Goal: Information Seeking & Learning: Understand process/instructions

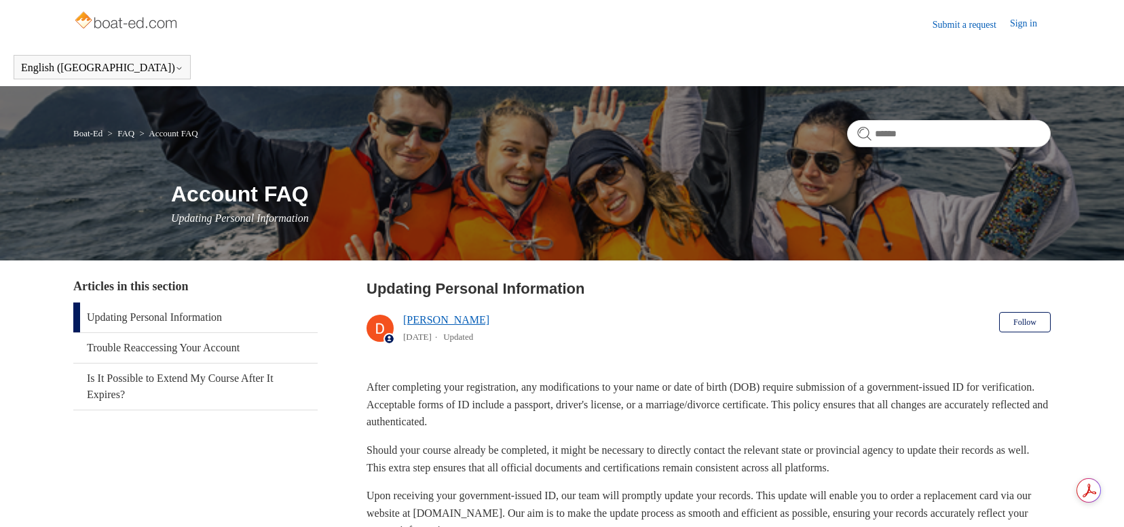
scroll to position [117, 0]
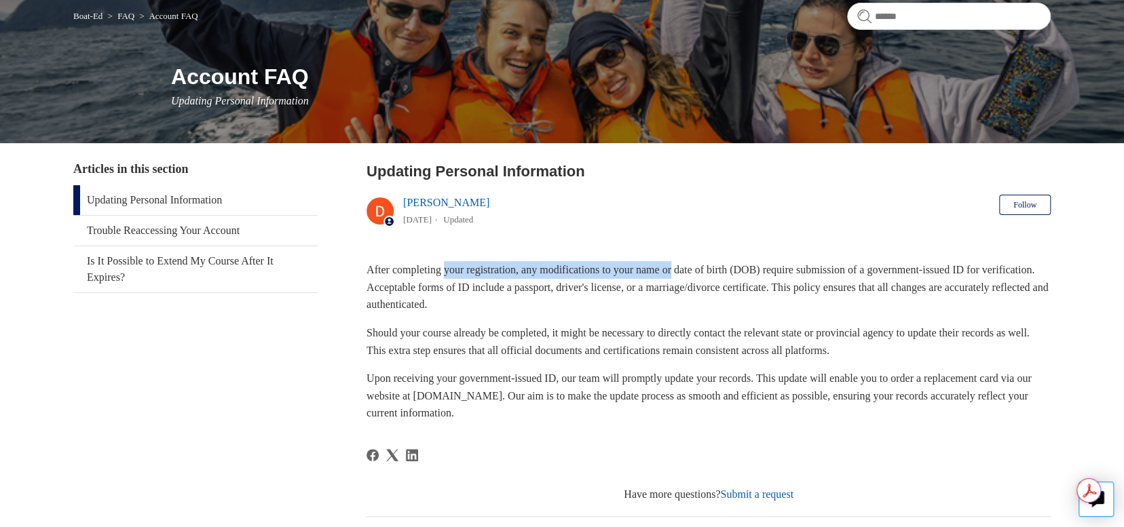
drag, startPoint x: 484, startPoint y: 271, endPoint x: 714, endPoint y: 273, distance: 230.0
click at [709, 273] on p "After completing your registration, any modifications to your name or date of b…" at bounding box center [708, 287] width 684 height 52
click at [714, 273] on p "After completing your registration, any modifications to your name or date of b…" at bounding box center [708, 287] width 684 height 52
drag, startPoint x: 756, startPoint y: 273, endPoint x: 859, endPoint y: 266, distance: 103.4
click at [859, 266] on p "After completing your registration, any modifications to your name or date of b…" at bounding box center [708, 287] width 684 height 52
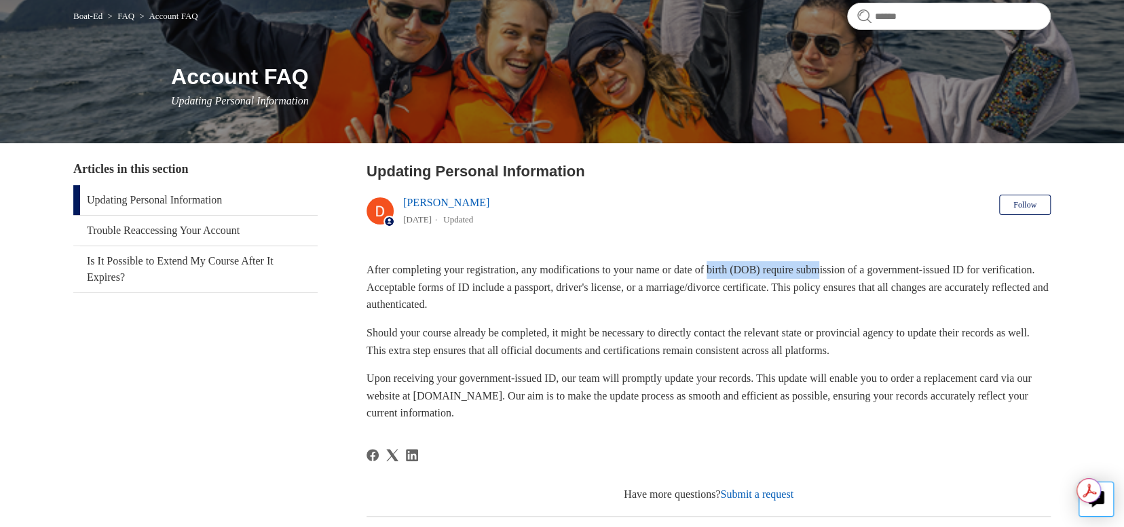
click at [859, 266] on p "After completing your registration, any modifications to your name or date of b…" at bounding box center [708, 287] width 684 height 52
drag, startPoint x: 550, startPoint y: 267, endPoint x: 986, endPoint y: 271, distance: 436.3
click at [986, 271] on p "After completing your registration, any modifications to your name or date of b…" at bounding box center [708, 287] width 684 height 52
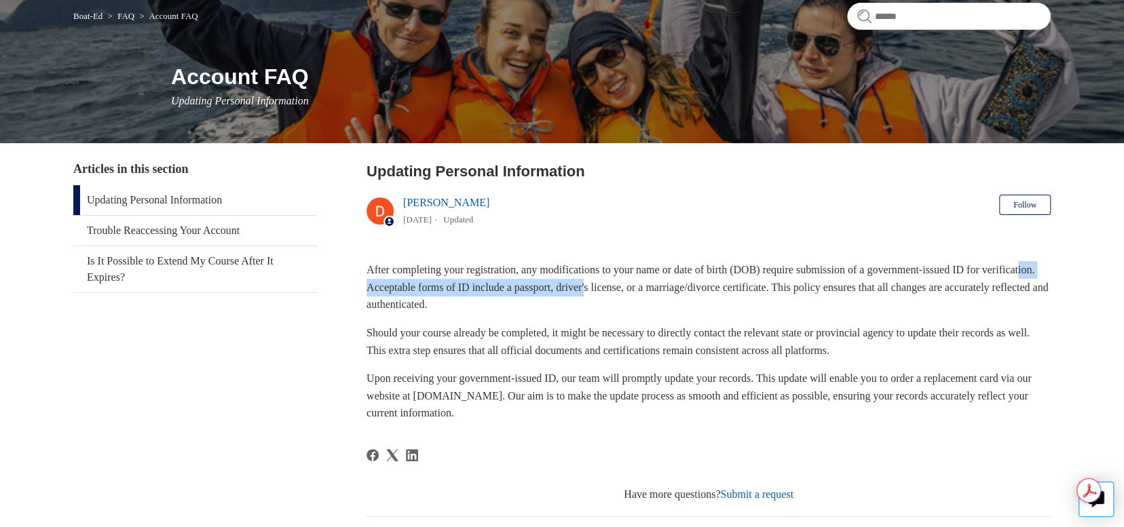
drag, startPoint x: 406, startPoint y: 288, endPoint x: 674, endPoint y: 289, distance: 268.7
click at [674, 289] on p "After completing your registration, any modifications to your name or date of b…" at bounding box center [708, 287] width 684 height 52
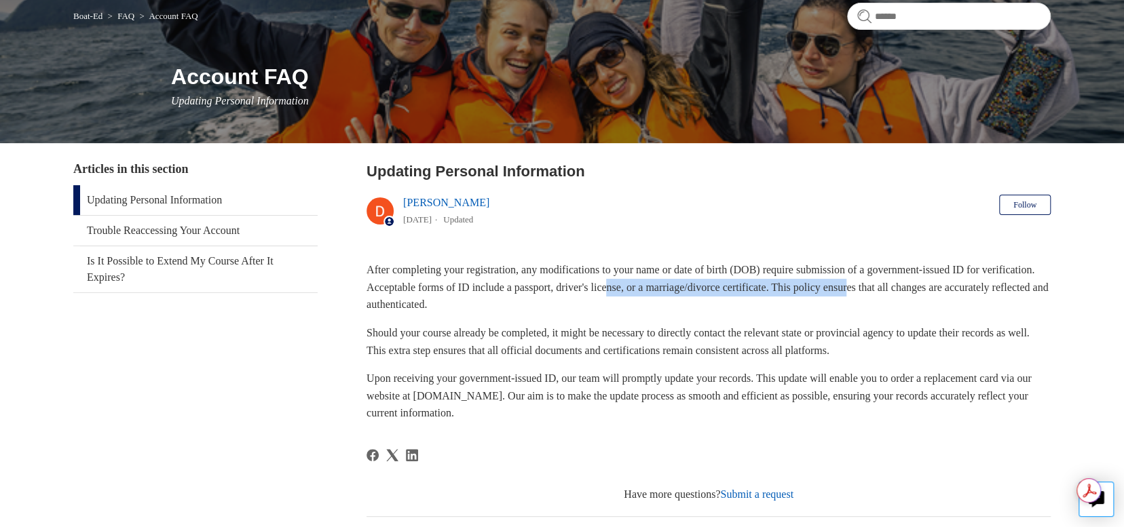
drag, startPoint x: 686, startPoint y: 286, endPoint x: 953, endPoint y: 282, distance: 266.7
click at [953, 282] on p "After completing your registration, any modifications to your name or date of b…" at bounding box center [708, 287] width 684 height 52
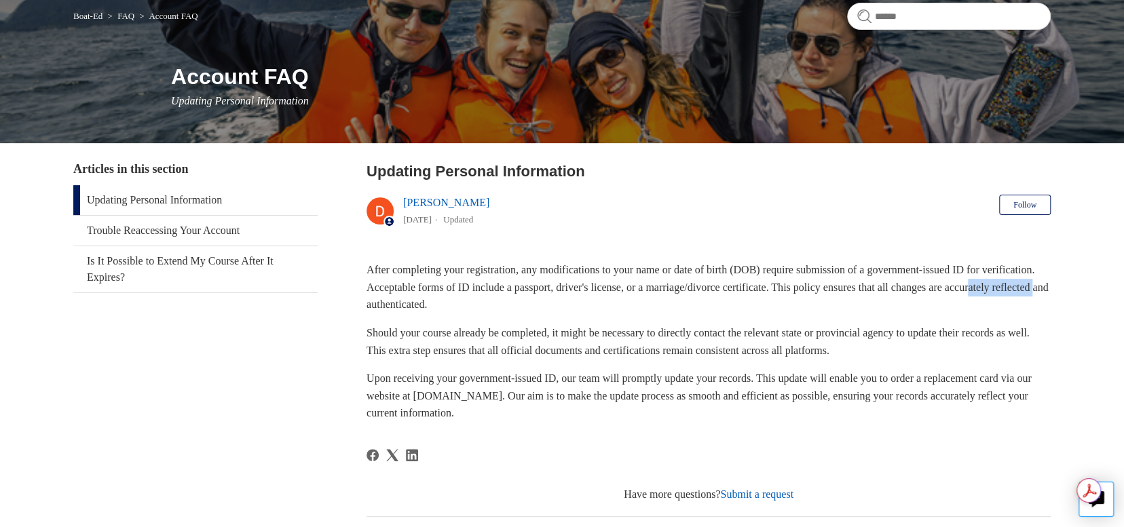
drag, startPoint x: 408, startPoint y: 302, endPoint x: 499, endPoint y: 303, distance: 91.6
click at [499, 303] on p "After completing your registration, any modifications to your name or date of b…" at bounding box center [708, 287] width 684 height 52
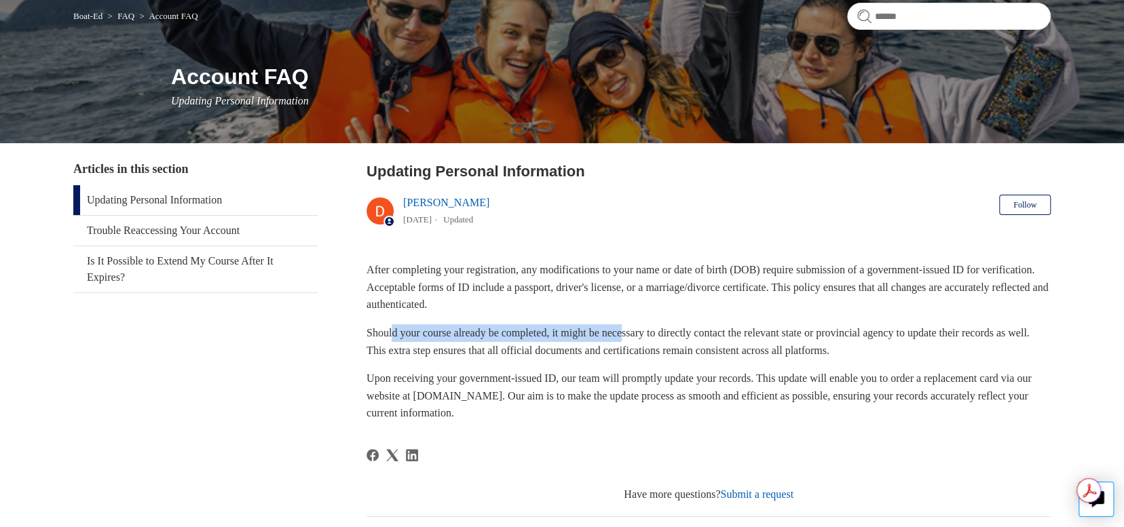
drag, startPoint x: 394, startPoint y: 333, endPoint x: 649, endPoint y: 328, distance: 254.5
click at [649, 328] on p "Should your course already be completed, it might be necessary to directly cont…" at bounding box center [708, 341] width 684 height 35
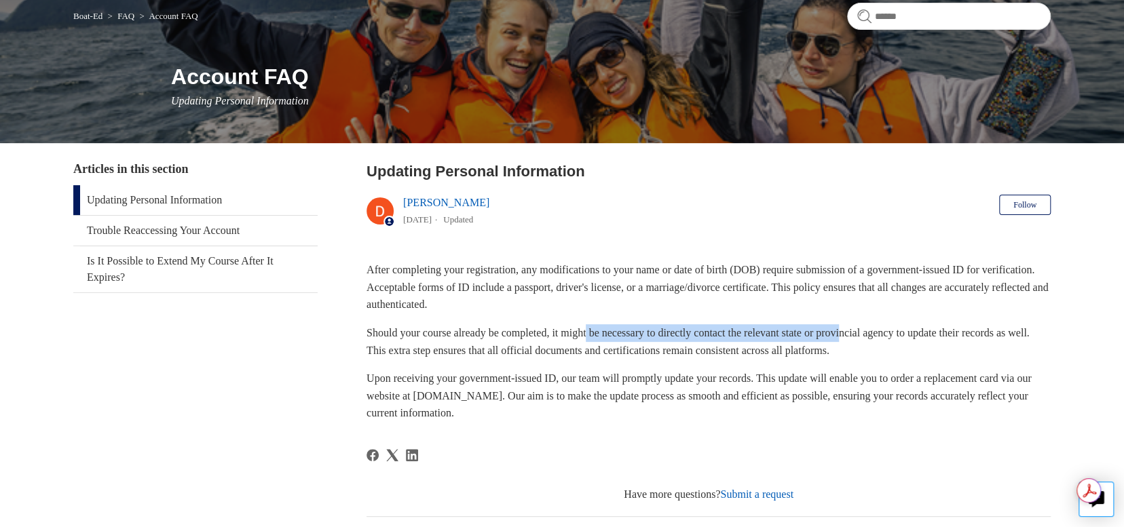
drag, startPoint x: 605, startPoint y: 331, endPoint x: 887, endPoint y: 329, distance: 282.3
click at [887, 329] on p "Should your course already be completed, it might be necessary to directly cont…" at bounding box center [708, 341] width 684 height 35
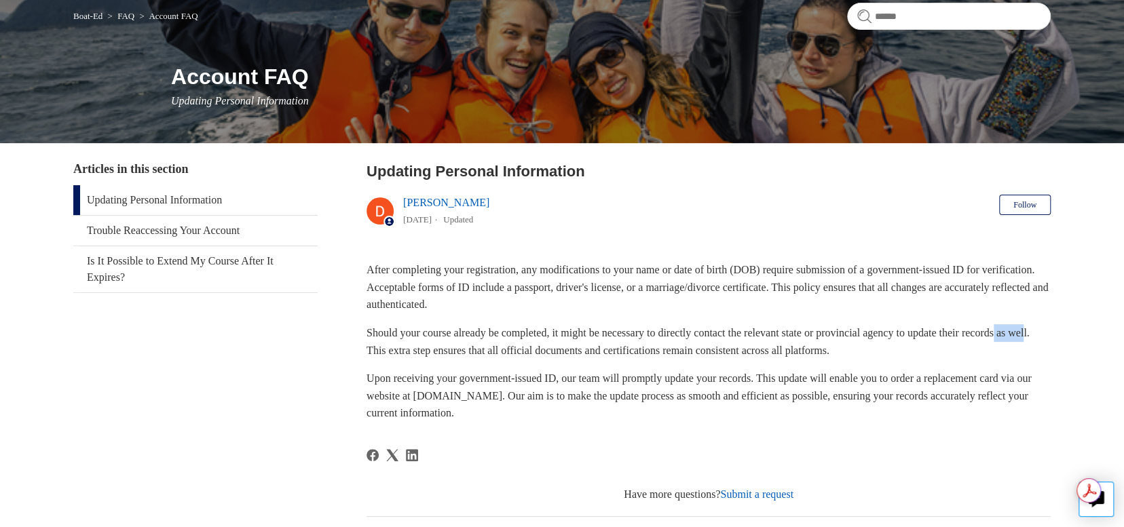
drag, startPoint x: 401, startPoint y: 345, endPoint x: 440, endPoint y: 344, distance: 39.4
click at [438, 344] on p "Should your course already be completed, it might be necessary to directly cont…" at bounding box center [708, 341] width 684 height 35
click at [440, 344] on p "Should your course already be completed, it might be necessary to directly cont…" at bounding box center [708, 341] width 684 height 35
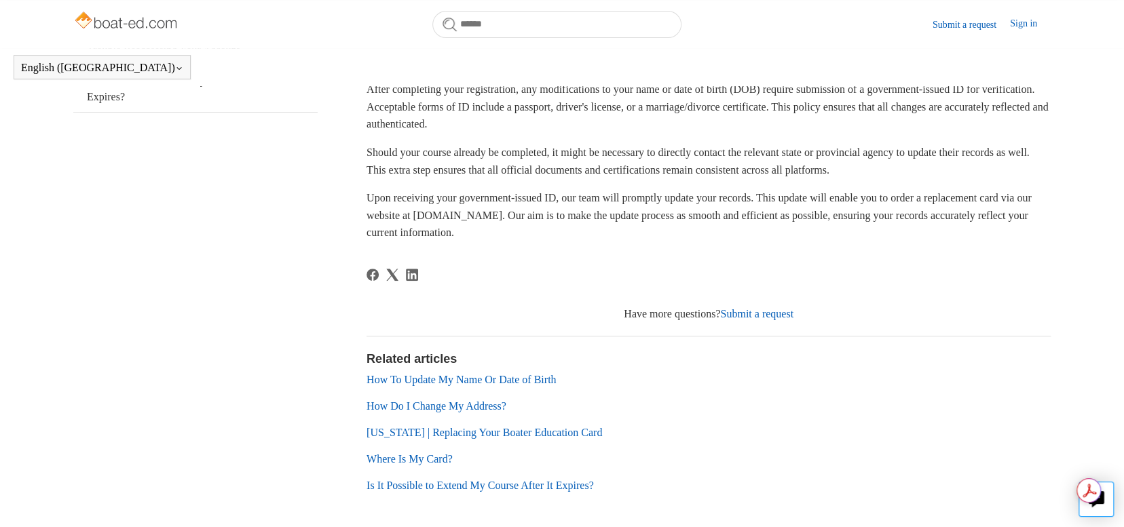
scroll to position [321, 0]
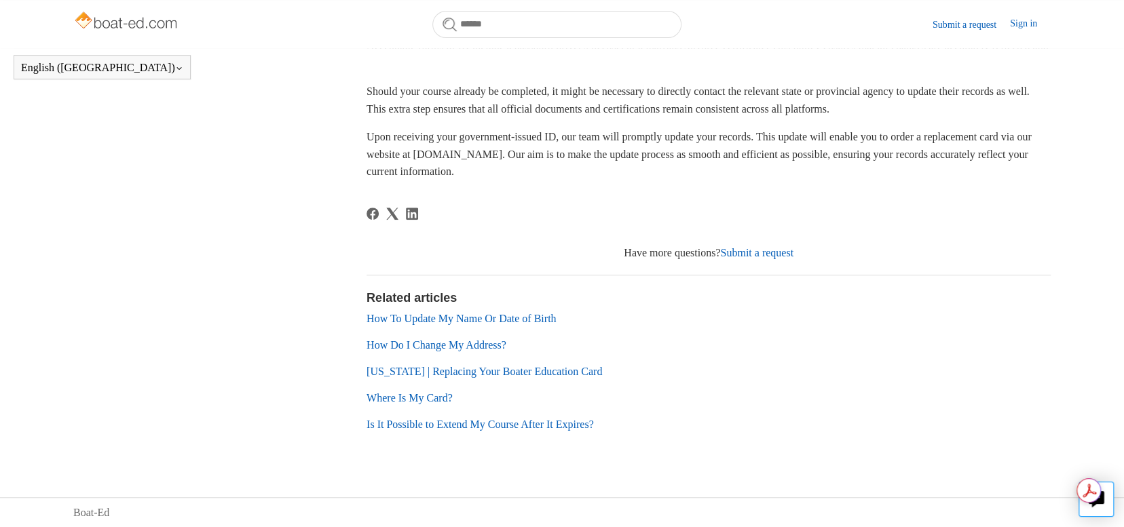
click at [457, 317] on link "How To Update My Name Or Date of Birth" at bounding box center [460, 319] width 189 height 12
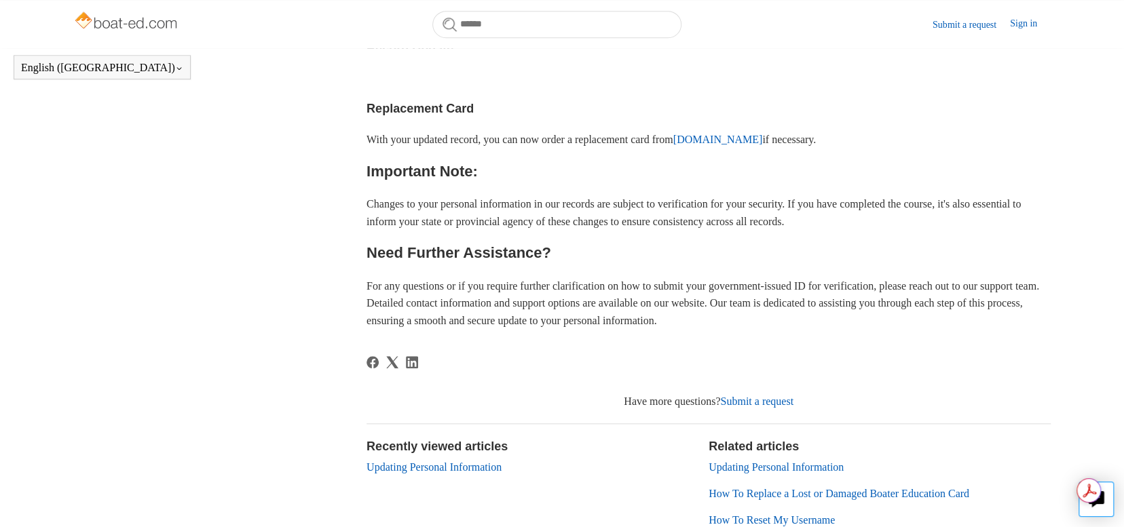
scroll to position [777, 0]
